Goal: Task Accomplishment & Management: Manage account settings

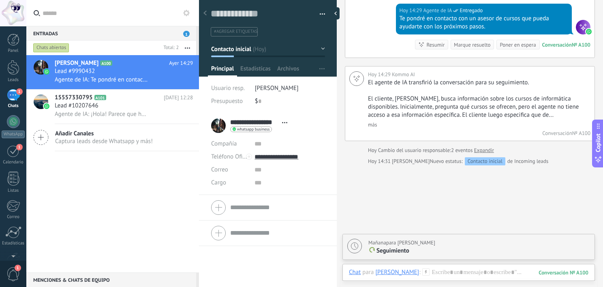
scroll to position [1212, 0]
click at [17, 92] on span "1" at bounding box center [19, 91] width 6 height 6
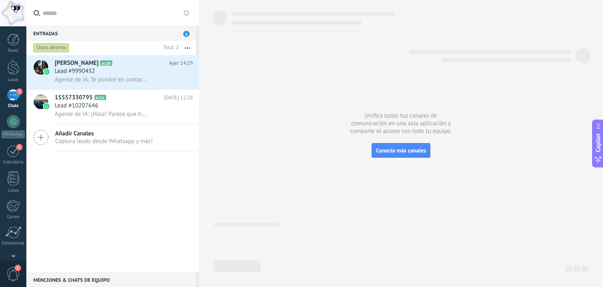
click at [17, 92] on span "1" at bounding box center [19, 91] width 6 height 6
click at [14, 149] on div "1" at bounding box center [13, 151] width 13 height 13
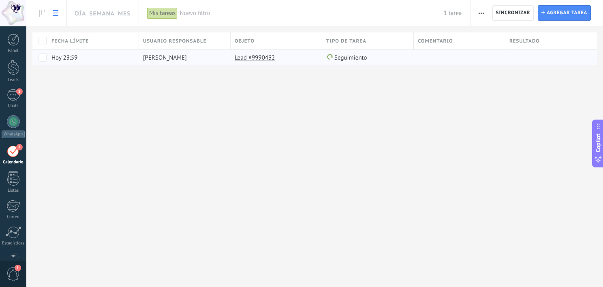
click at [302, 59] on div "Lead #9990432" at bounding box center [273, 57] width 87 height 15
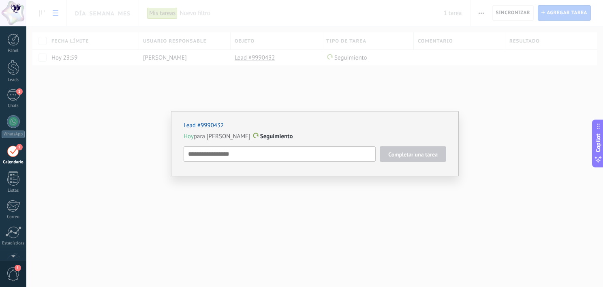
click at [297, 109] on div "Lead #9990432 [DATE] para [PERSON_NAME] Seguimiento Completar una tarea Seguimi…" at bounding box center [314, 143] width 576 height 287
